Goal: Find specific page/section: Find specific page/section

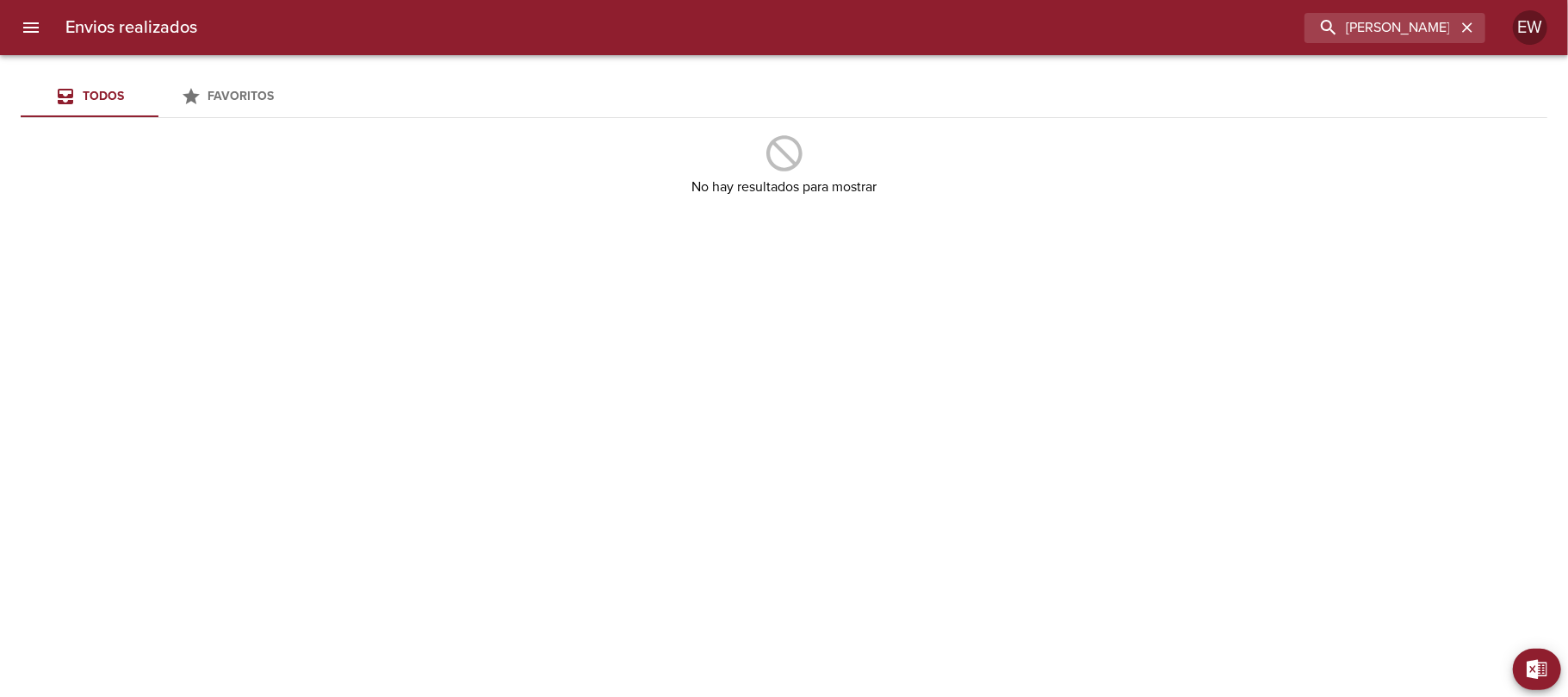
scroll to position [0, 49]
type input "[PERSON_NAME] ML"
click at [1465, 31] on icon "button" at bounding box center [1467, 28] width 10 height 10
click at [1435, 32] on input "buscar" at bounding box center [1346, 28] width 220 height 31
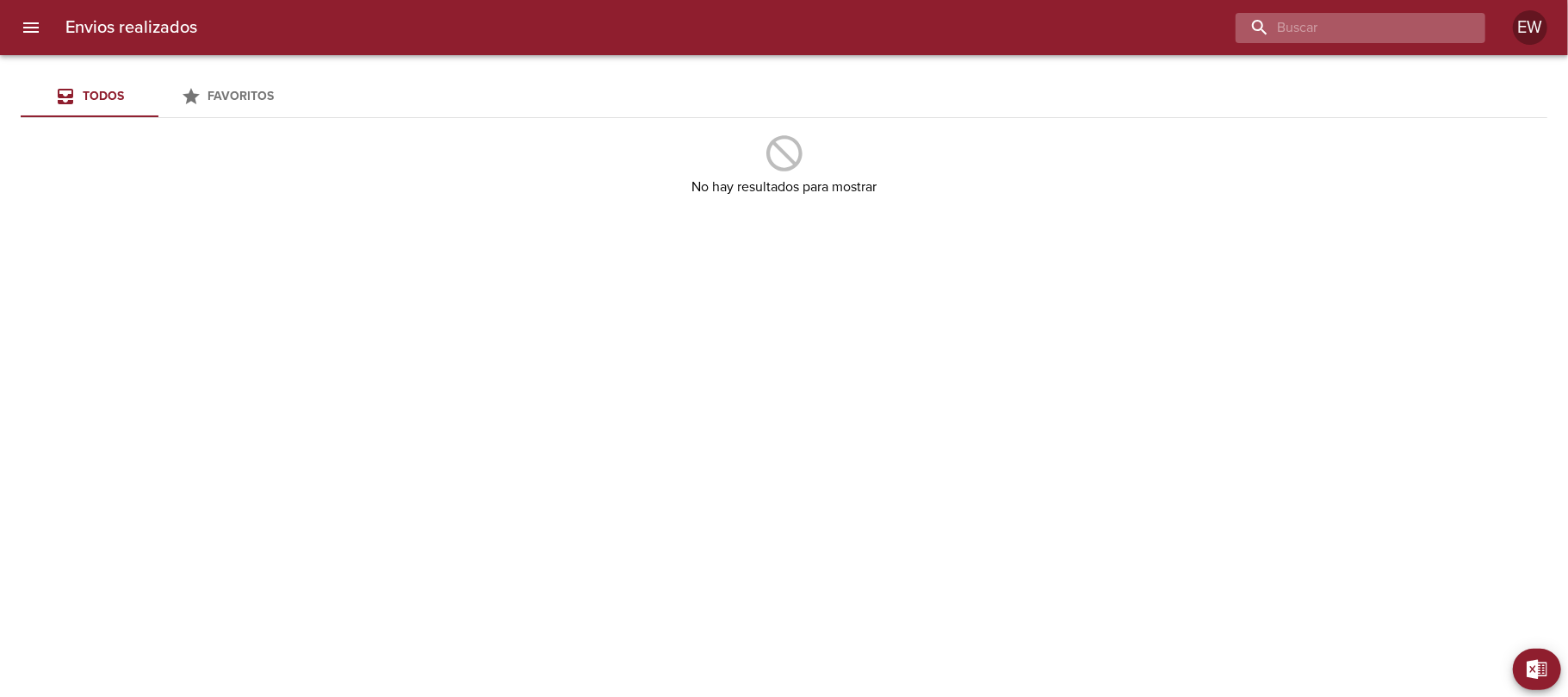
click at [1424, 32] on input "buscar" at bounding box center [1346, 28] width 220 height 31
click at [214, 24] on div at bounding box center [849, 28] width 1275 height 31
click at [205, 28] on div "Envios realizados EW" at bounding box center [784, 28] width 1568 height 55
click at [195, 28] on h6 "Envios realizados" at bounding box center [130, 28] width 131 height 28
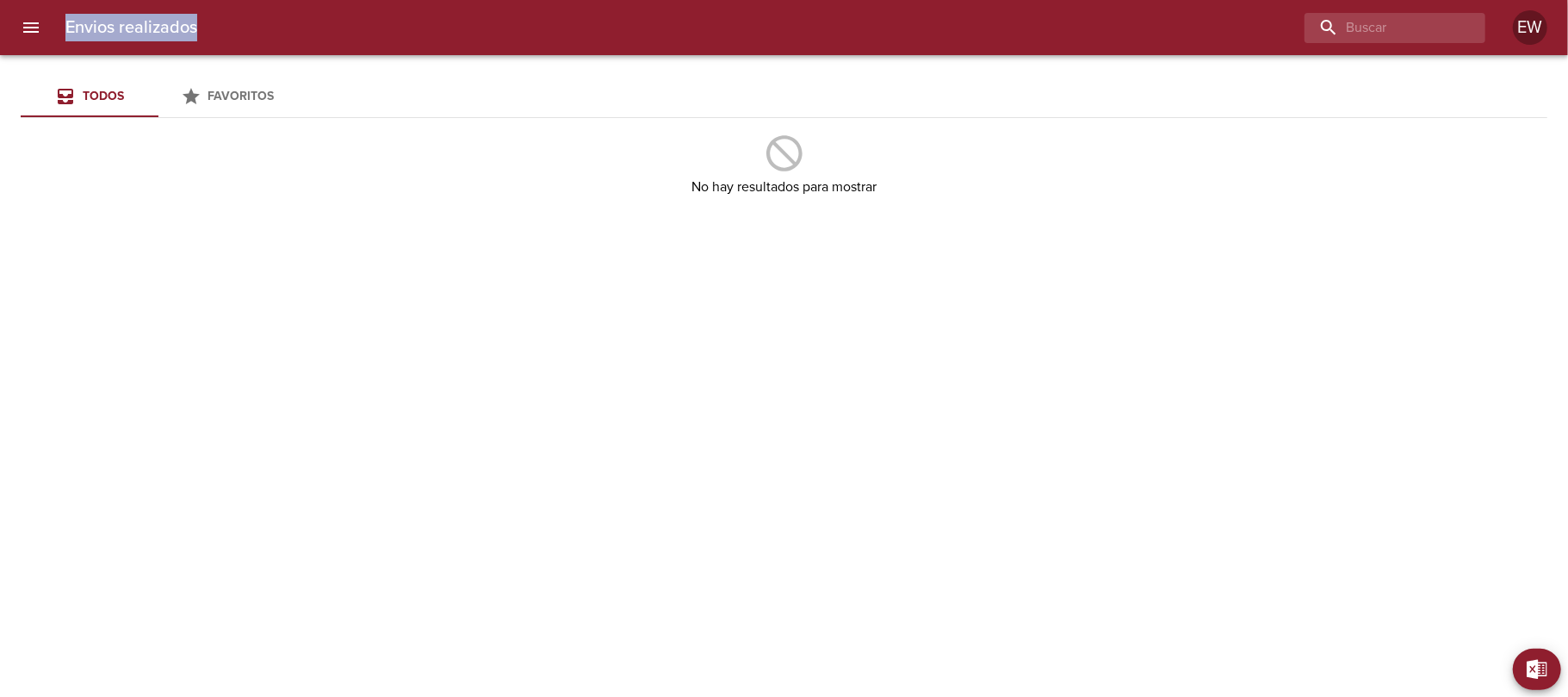
drag, startPoint x: 195, startPoint y: 28, endPoint x: 83, endPoint y: 30, distance: 112.0
click at [83, 30] on h6 "Envios realizados" at bounding box center [130, 28] width 131 height 28
click at [215, 28] on div at bounding box center [849, 28] width 1275 height 31
click at [194, 29] on h6 "Envios realizados" at bounding box center [130, 28] width 131 height 28
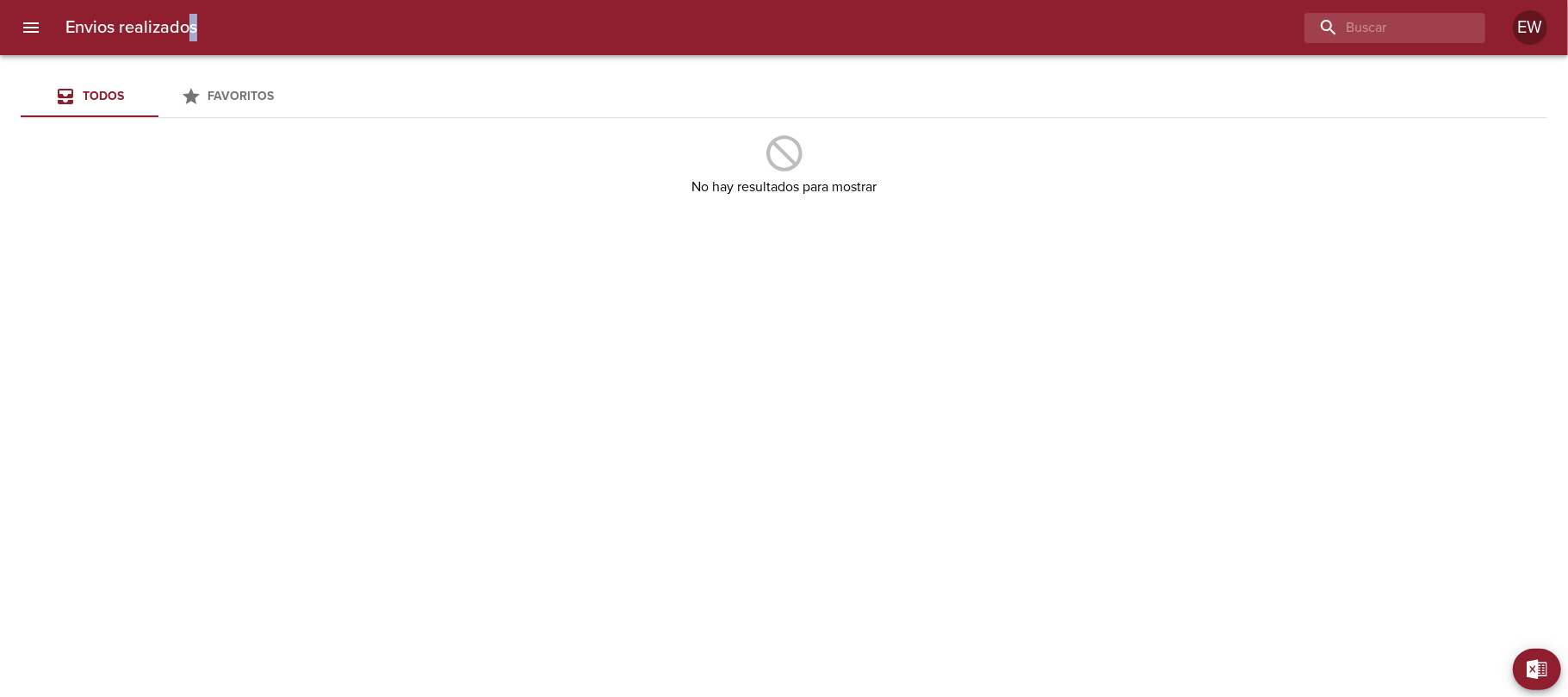
click at [188, 30] on h6 "Envios realizados" at bounding box center [130, 28] width 131 height 28
drag, startPoint x: 201, startPoint y: 23, endPoint x: 191, endPoint y: 25, distance: 10.2
click at [191, 25] on div "Envios realizados EW" at bounding box center [784, 28] width 1568 height 55
click at [191, 28] on h6 "Envios realizados" at bounding box center [130, 28] width 131 height 28
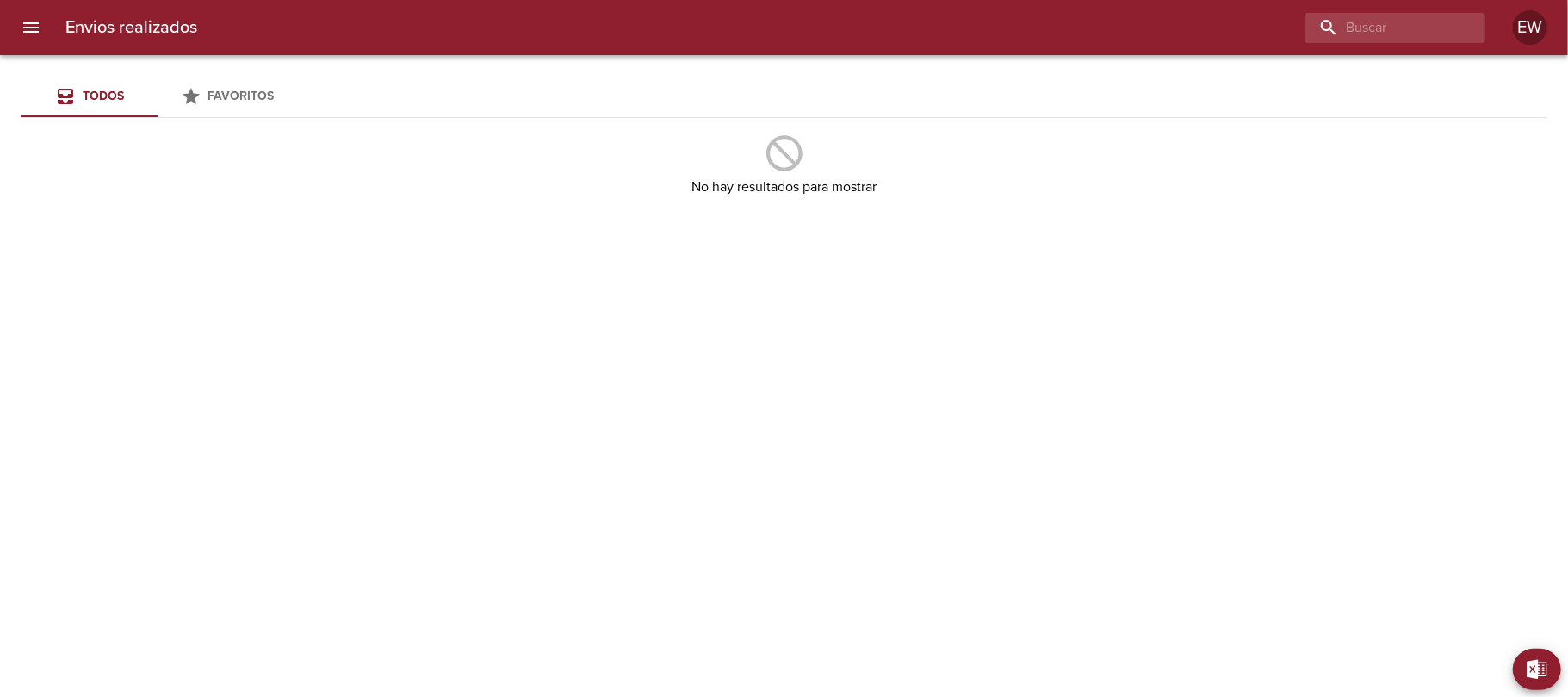
click at [208, 36] on div "Envios realizados EW" at bounding box center [784, 28] width 1568 height 55
click at [537, 22] on div at bounding box center [849, 28] width 1275 height 31
